Goal: Transaction & Acquisition: Subscribe to service/newsletter

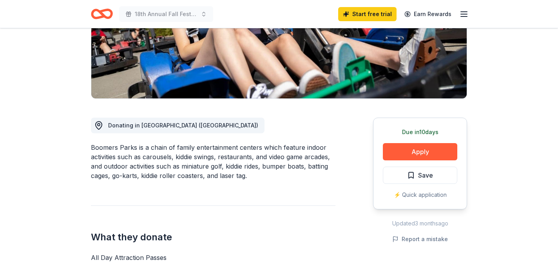
scroll to position [141, 0]
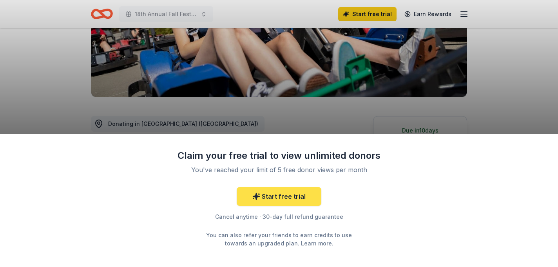
click at [260, 196] on icon at bounding box center [256, 196] width 8 height 8
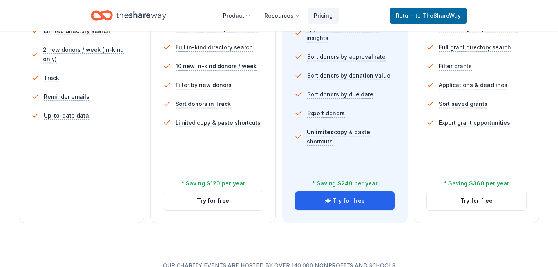
scroll to position [267, 0]
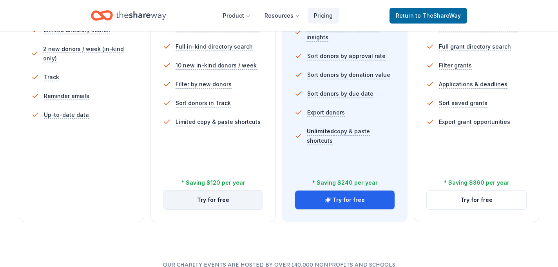
click at [208, 196] on button "Try for free" at bounding box center [213, 199] width 100 height 19
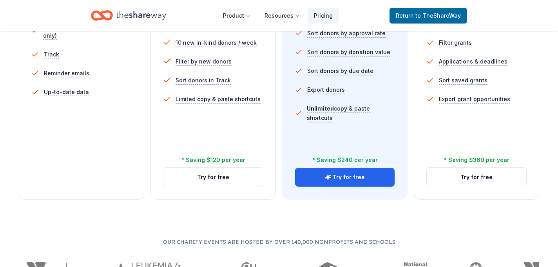
scroll to position [290, 0]
click at [224, 175] on button "Try for free" at bounding box center [213, 176] width 100 height 19
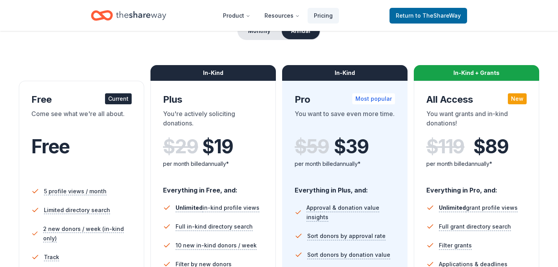
scroll to position [85, 0]
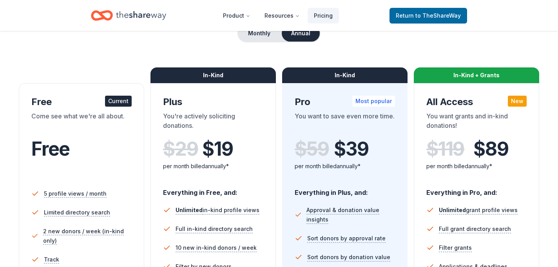
click at [241, 76] on div "In-Kind" at bounding box center [212, 75] width 125 height 16
click at [240, 96] on div "Plus" at bounding box center [213, 102] width 100 height 13
click at [246, 138] on div "$ 29 $ 19" at bounding box center [213, 149] width 100 height 22
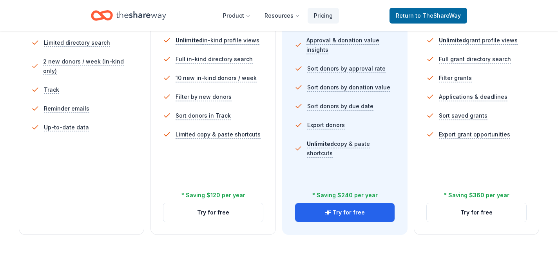
scroll to position [262, 0]
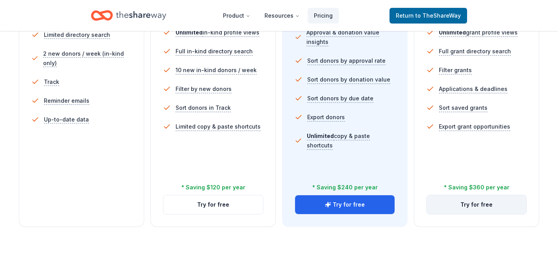
click at [489, 198] on button "Try for free" at bounding box center [477, 204] width 100 height 19
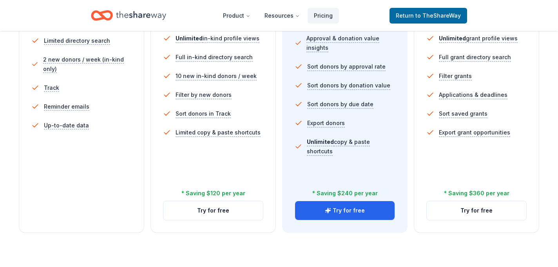
scroll to position [257, 0]
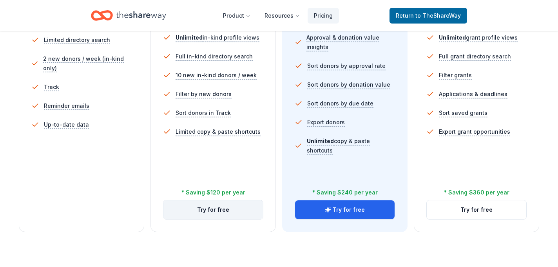
click at [223, 212] on button "Try for free" at bounding box center [213, 209] width 100 height 19
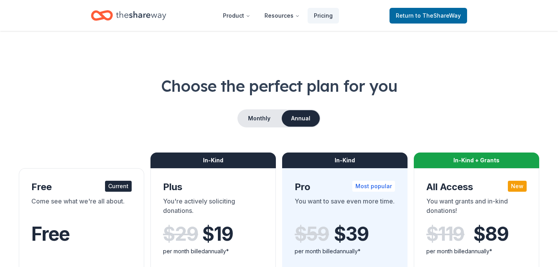
scroll to position [257, 0]
